Goal: Navigation & Orientation: Find specific page/section

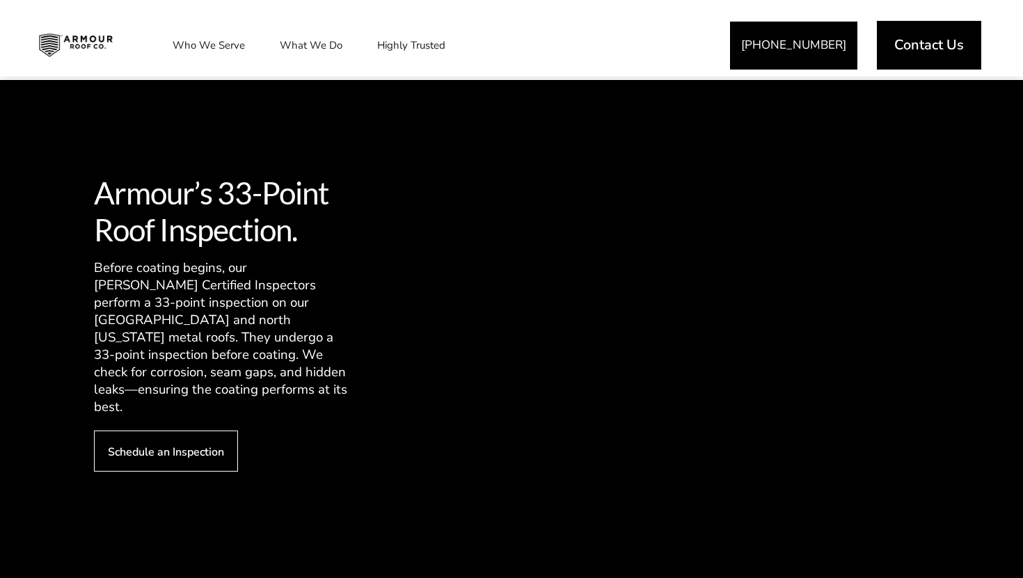
scroll to position [3164, 0]
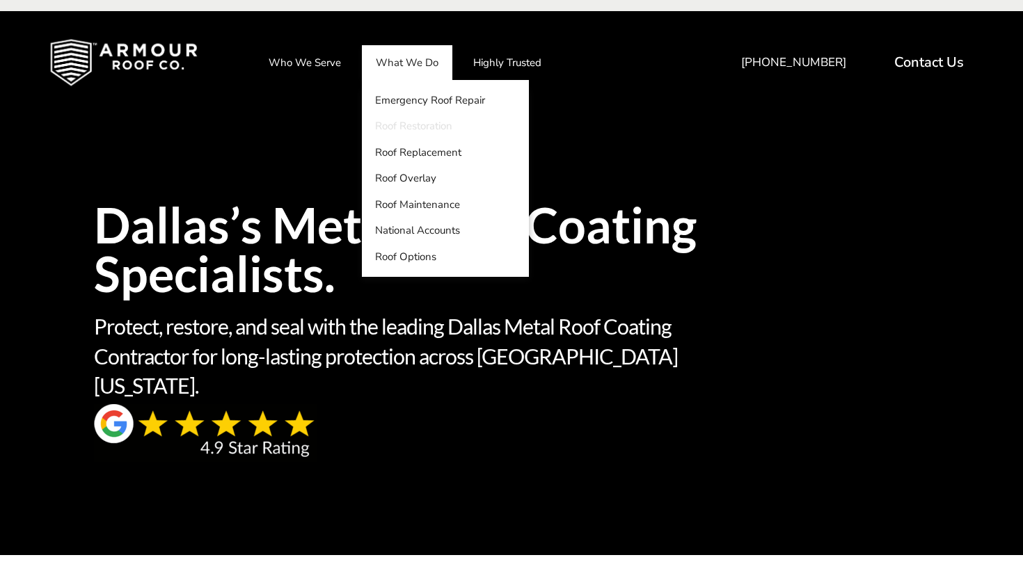
click at [412, 127] on link "Roof Restoration" at bounding box center [445, 126] width 167 height 26
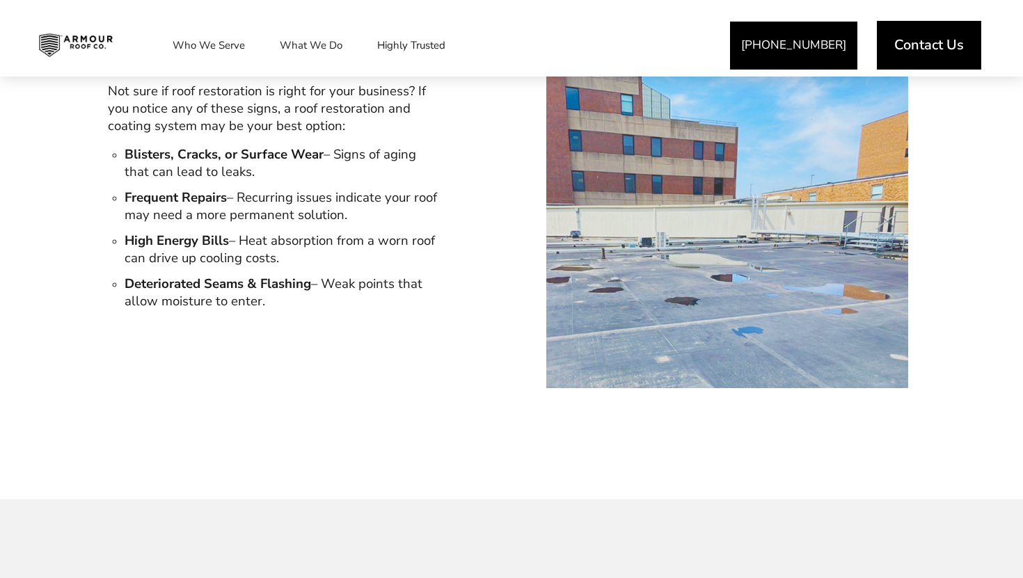
scroll to position [1615, 0]
